Goal: Transaction & Acquisition: Download file/media

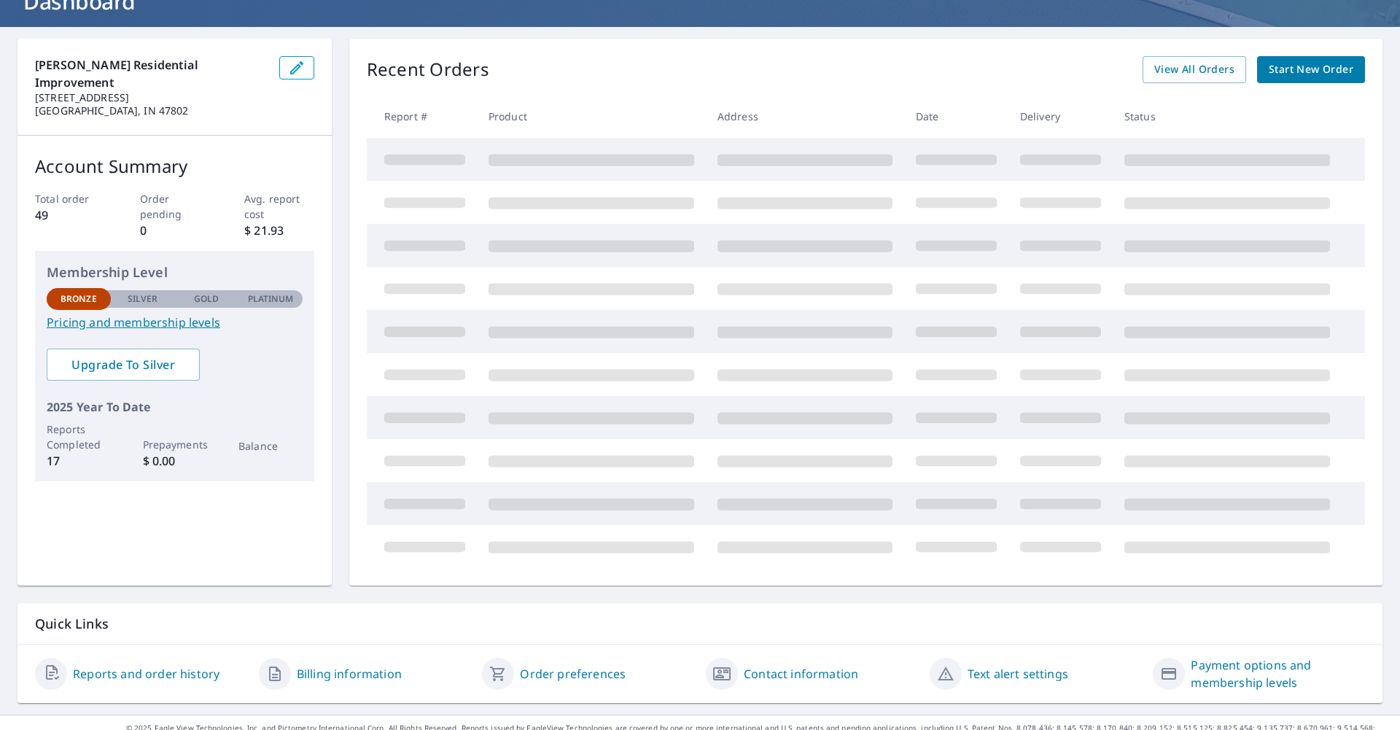
scroll to position [61, 0]
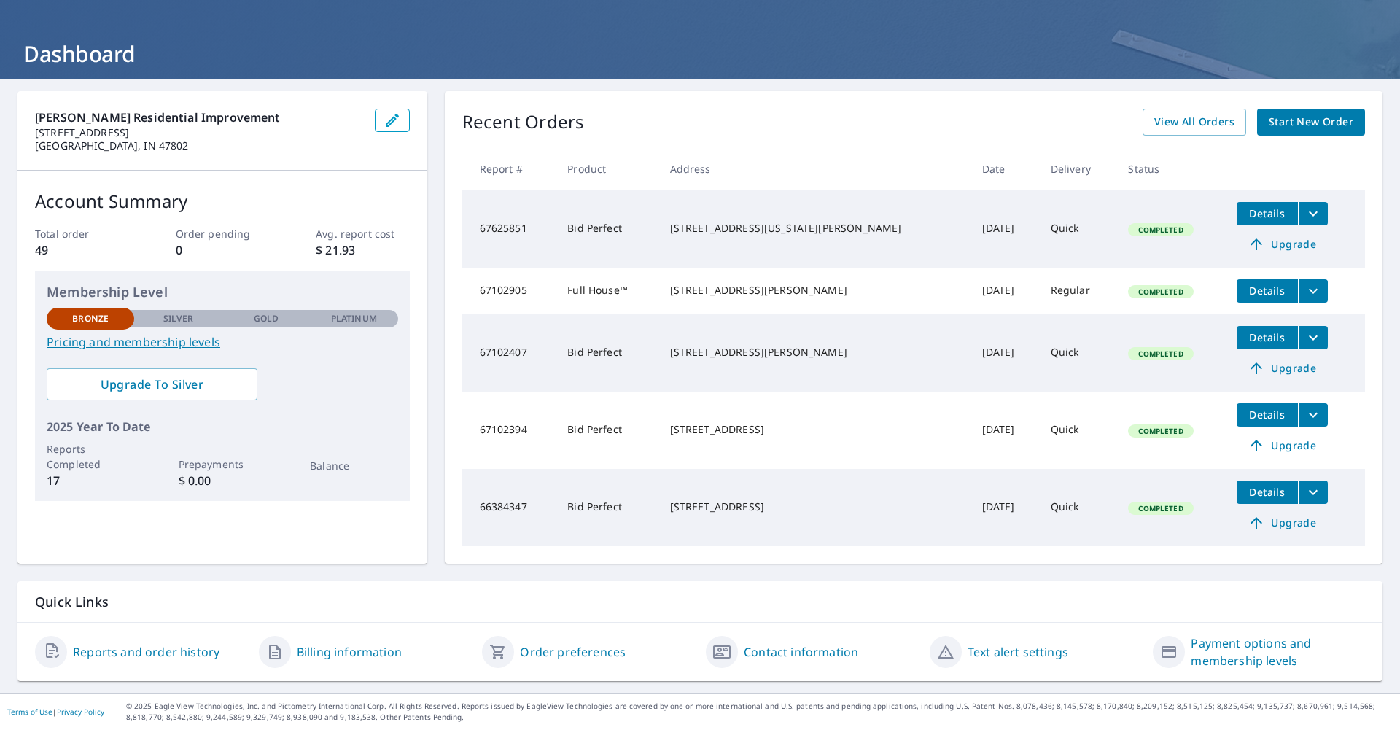
click at [1245, 284] on span "Details" at bounding box center [1267, 291] width 44 height 14
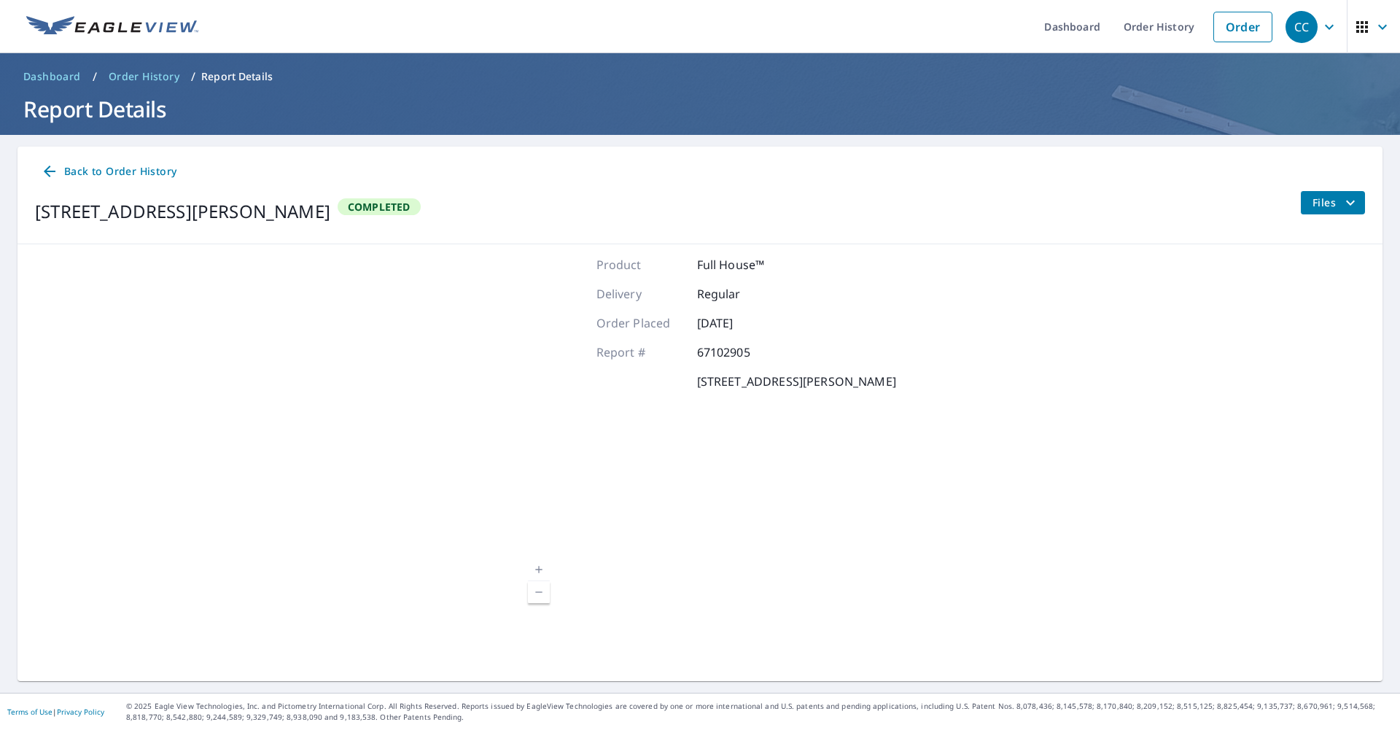
click at [1321, 204] on span "Files" at bounding box center [1336, 203] width 47 height 18
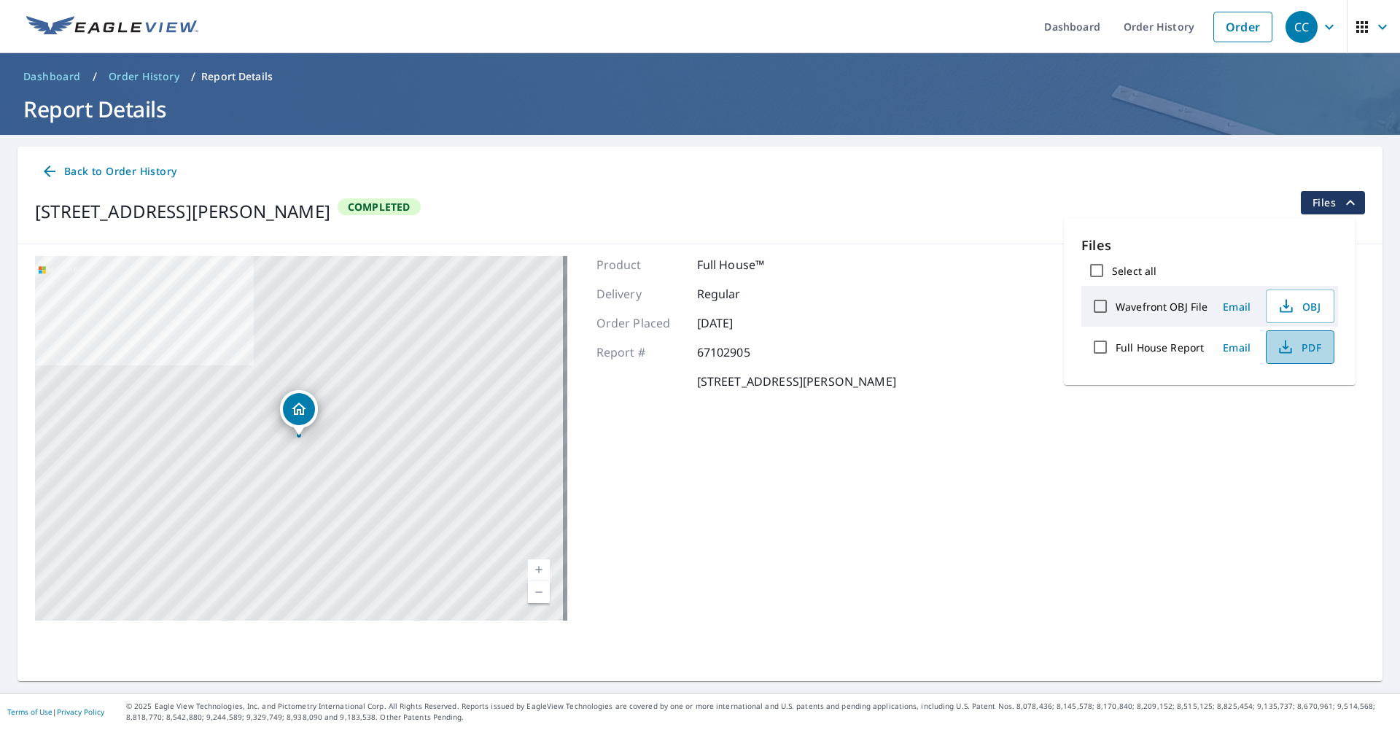
click at [1287, 346] on icon "button" at bounding box center [1286, 347] width 18 height 18
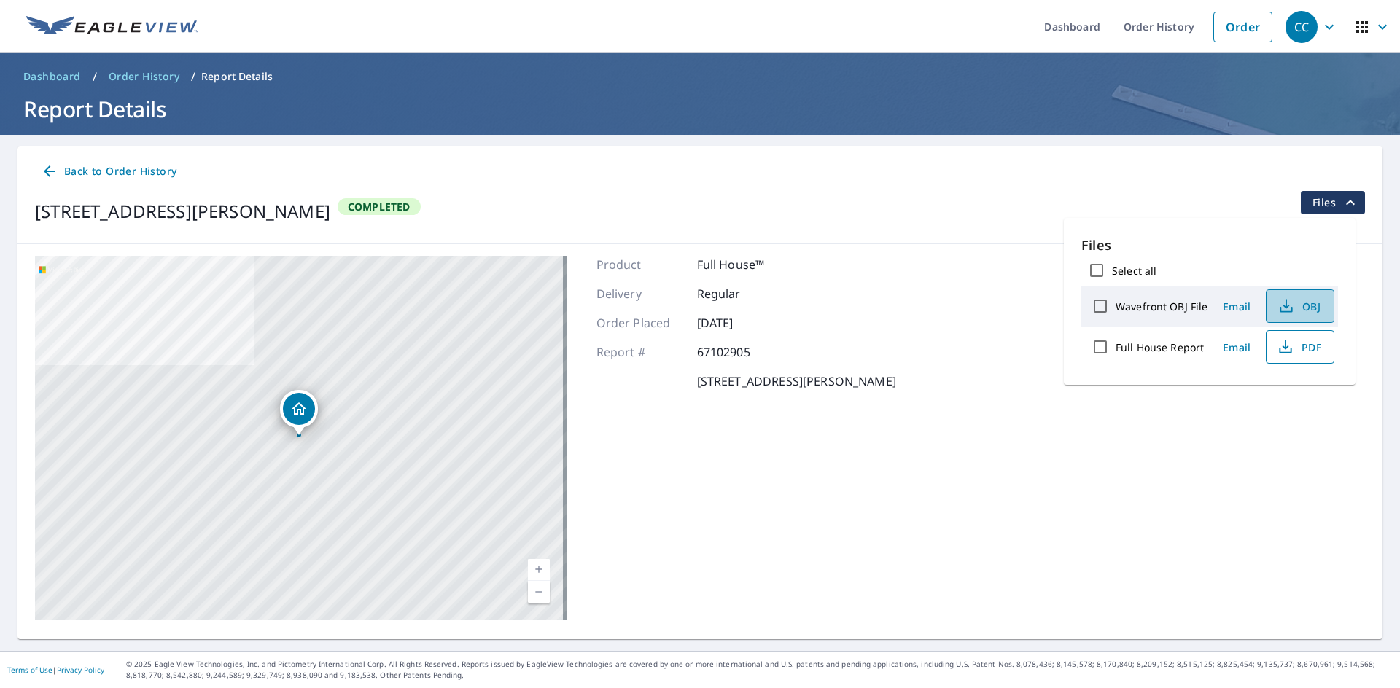
click at [1294, 307] on span "OBJ" at bounding box center [1298, 307] width 47 height 18
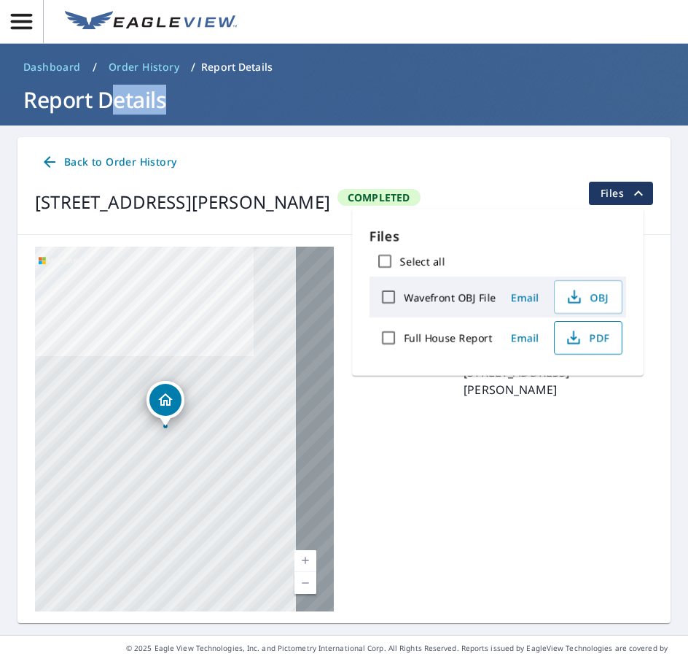
drag, startPoint x: 112, startPoint y: 95, endPoint x: 206, endPoint y: 96, distance: 93.3
click at [206, 96] on h1 "Report Details" at bounding box center [344, 100] width 653 height 30
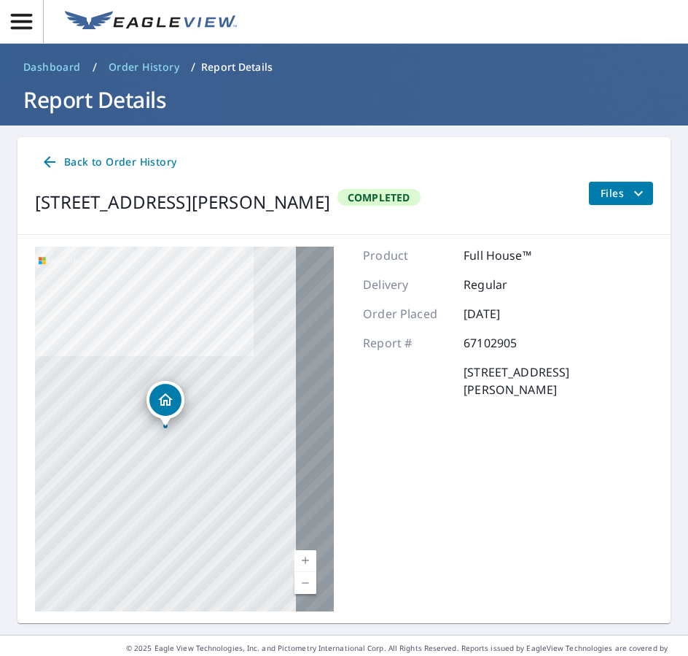
drag, startPoint x: 354, startPoint y: 74, endPoint x: 508, endPoint y: 55, distance: 155.0
click at [513, 66] on ol "Dashboard / Order History / Report Details" at bounding box center [344, 66] width 653 height 23
click at [606, 195] on span "Files" at bounding box center [624, 193] width 47 height 18
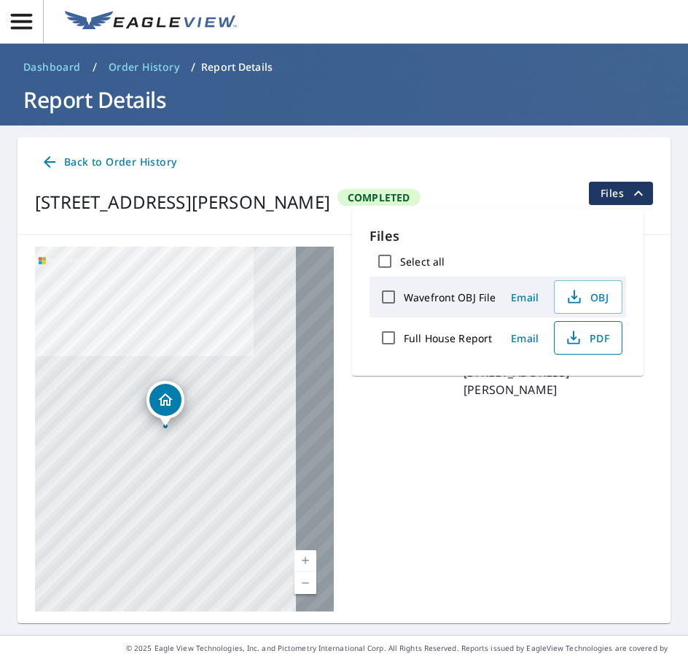
click at [594, 340] on span "PDF" at bounding box center [587, 338] width 47 height 18
